Goal: Information Seeking & Learning: Check status

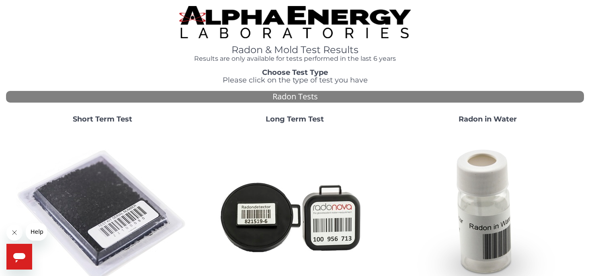
click at [105, 122] on strong "Short Term Test" at bounding box center [102, 119] width 59 height 9
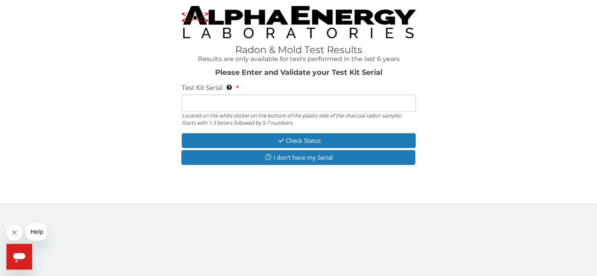
click at [252, 105] on input "Test Kit Serial Located on the white sticker on the bottom of the plastic side …" at bounding box center [299, 102] width 234 height 17
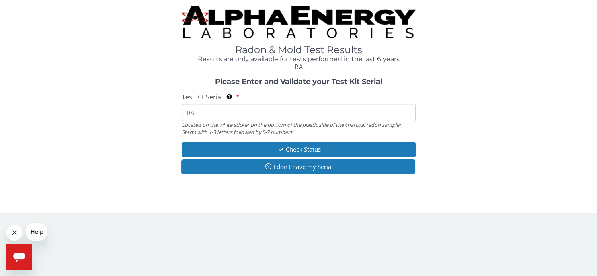
type input "R"
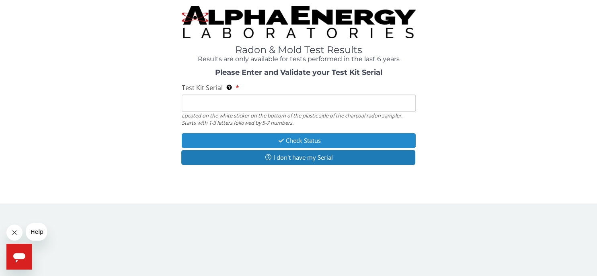
click at [292, 138] on button "Check Status" at bounding box center [299, 140] width 234 height 15
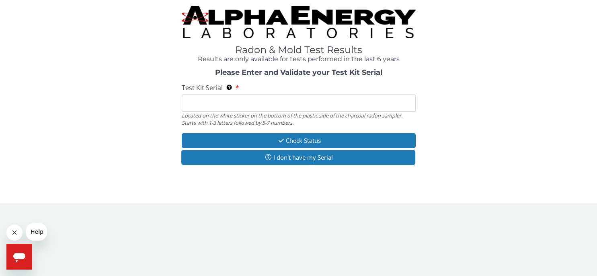
click at [193, 104] on input "Test Kit Serial Located on the white sticker on the bottom of the plastic side …" at bounding box center [299, 102] width 234 height 17
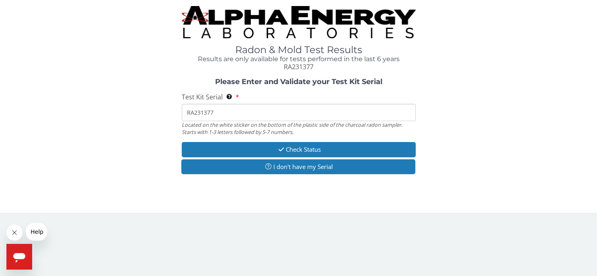
type input "RA231377"
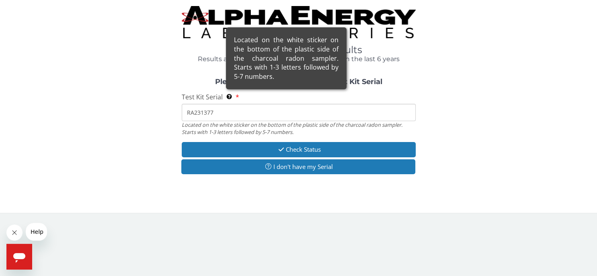
click at [229, 89] on div "Located on the white sticker on the bottom of the plastic side of the charcoal …" at bounding box center [286, 58] width 121 height 62
click at [229, 104] on input "RA231377" at bounding box center [299, 112] width 234 height 17
click at [236, 89] on div "Located on the white sticker on the bottom of the plastic side of the charcoal …" at bounding box center [286, 58] width 121 height 62
click at [236, 104] on input "RA231377" at bounding box center [299, 112] width 234 height 17
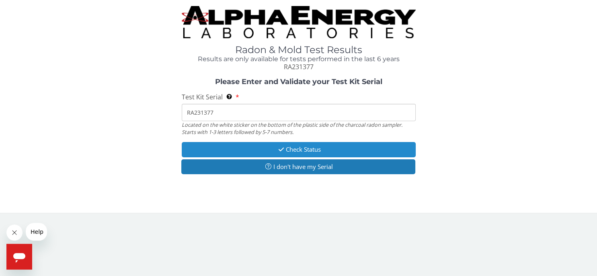
click at [291, 149] on button "Check Status" at bounding box center [299, 149] width 234 height 15
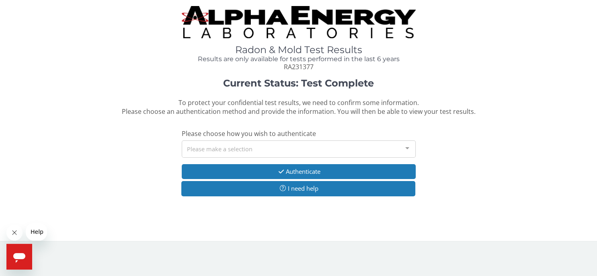
click at [406, 149] on div at bounding box center [407, 148] width 16 height 15
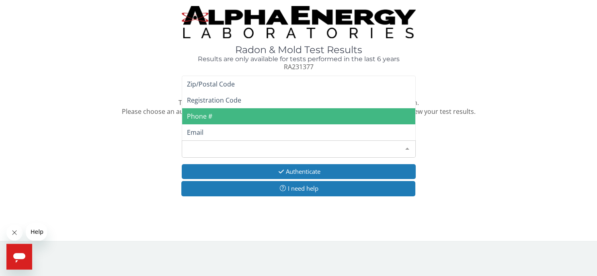
click at [219, 116] on span "Phone #" at bounding box center [298, 116] width 233 height 16
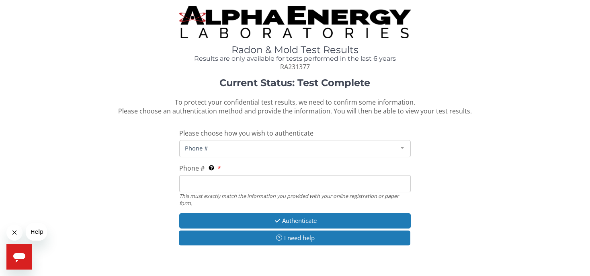
click at [401, 147] on div at bounding box center [402, 147] width 16 height 15
click at [228, 150] on span "Phone #" at bounding box center [288, 148] width 211 height 9
click at [219, 146] on span "Phone #" at bounding box center [288, 148] width 211 height 9
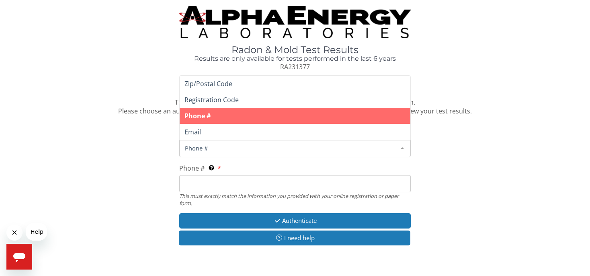
click at [226, 155] on div "Phone #" at bounding box center [294, 148] width 231 height 17
click at [227, 184] on input "Phone # This must exactly match the information you provided with your online r…" at bounding box center [294, 183] width 231 height 17
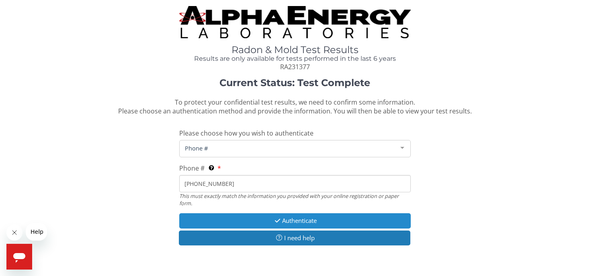
type input "[PHONE_NUMBER]"
click at [286, 223] on button "Authenticate" at bounding box center [294, 220] width 231 height 15
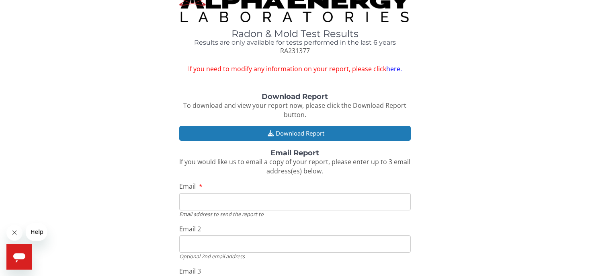
scroll to position [14, 0]
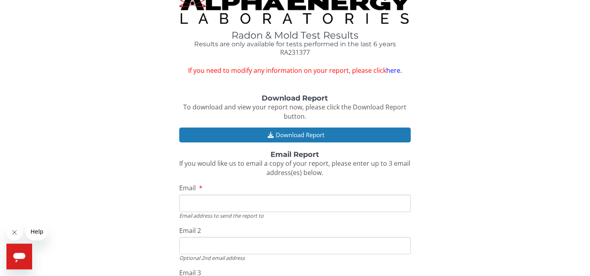
click at [194, 203] on input "Email" at bounding box center [294, 203] width 231 height 17
type input "[EMAIL_ADDRESS][DOMAIN_NAME]"
click at [215, 246] on input "Email 2" at bounding box center [294, 245] width 231 height 17
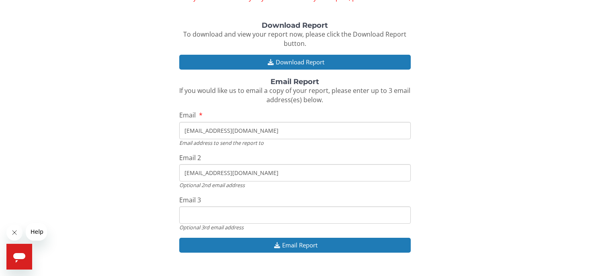
scroll to position [88, 0]
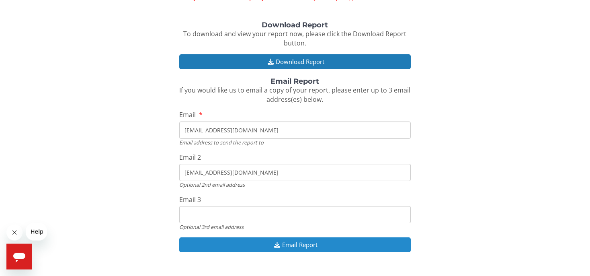
type input "[EMAIL_ADDRESS][DOMAIN_NAME]"
click at [317, 244] on button "Email Report" at bounding box center [294, 244] width 231 height 15
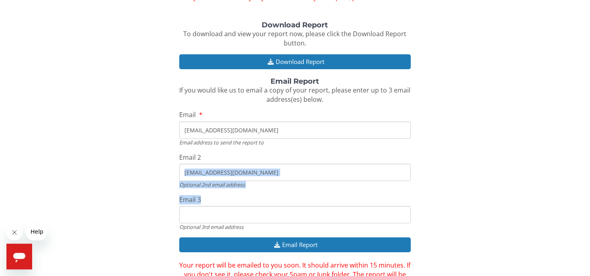
drag, startPoint x: 588, startPoint y: 173, endPoint x: 585, endPoint y: 195, distance: 21.8
click at [585, 195] on div "Radon & Mold Test Results Results are only available for tests performed in the…" at bounding box center [295, 111] width 590 height 399
drag, startPoint x: 581, startPoint y: 177, endPoint x: 585, endPoint y: 190, distance: 13.3
click at [585, 190] on div "Radon & Mold Test Results Results are only available for tests performed in the…" at bounding box center [295, 111] width 590 height 399
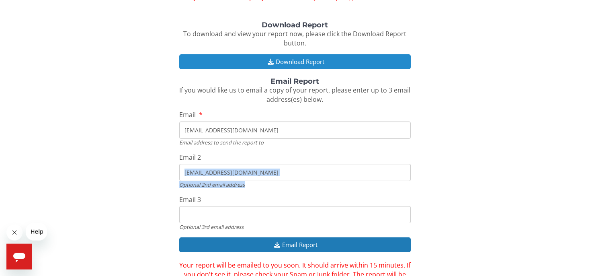
click at [290, 63] on button "Download Report" at bounding box center [294, 61] width 231 height 15
